Goal: Transaction & Acquisition: Purchase product/service

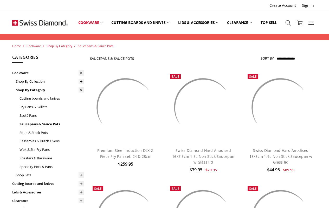
scroll to position [52, 0]
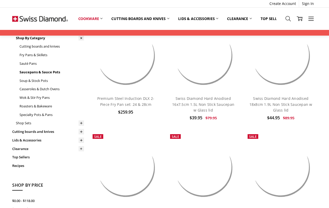
click at [126, 80] on link "Add to Cart" at bounding box center [126, 81] width 60 height 10
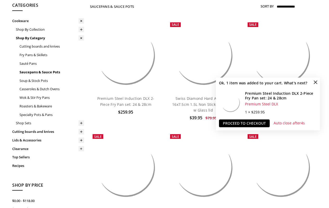
click at [316, 82] on span "×" at bounding box center [315, 82] width 8 height 8
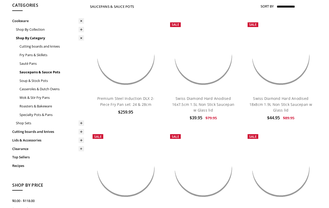
click at [126, 80] on link "Add to Cart" at bounding box center [126, 81] width 60 height 10
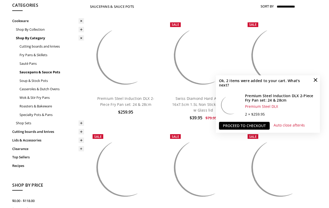
click at [244, 126] on link "Proceed to checkout" at bounding box center [244, 126] width 51 height 8
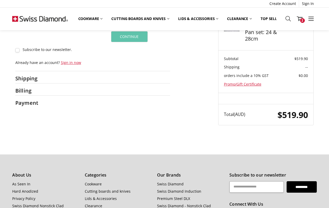
scroll to position [63, 0]
